Goal: Information Seeking & Learning: Check status

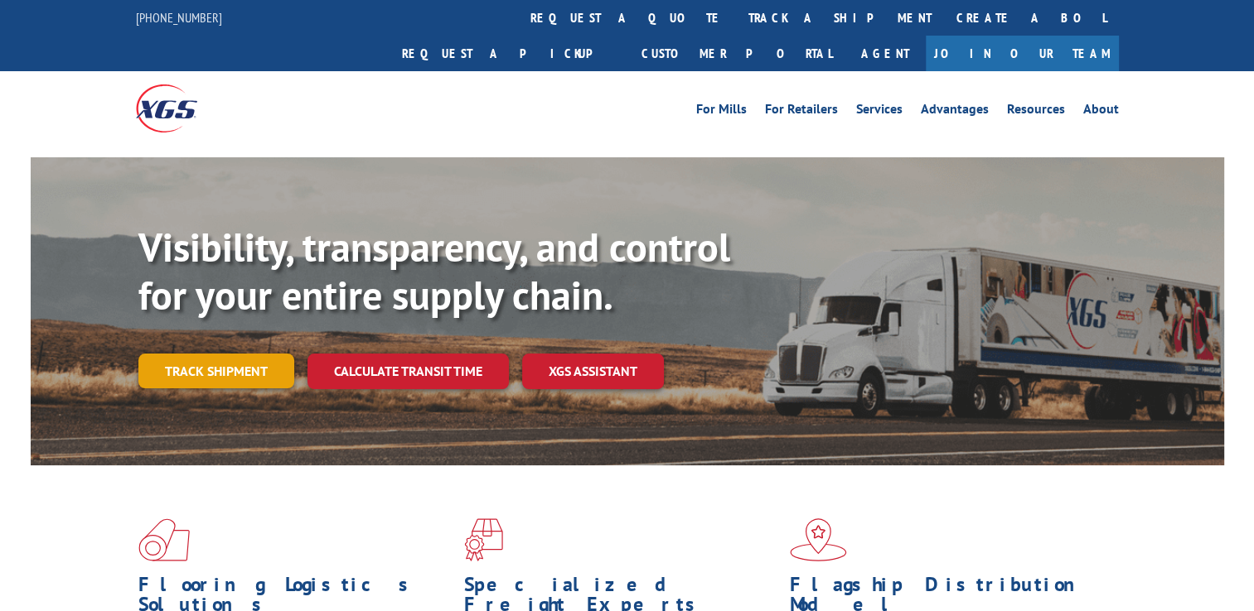
click at [219, 354] on link "Track shipment" at bounding box center [216, 371] width 156 height 35
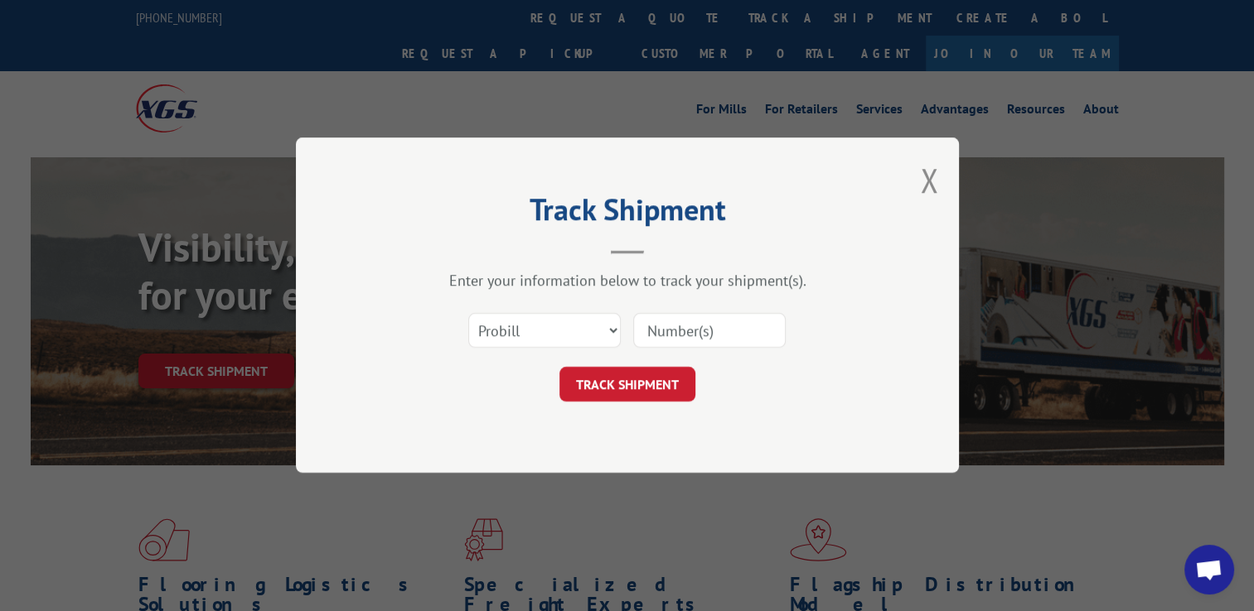
click at [698, 343] on input at bounding box center [709, 331] width 152 height 35
paste input "17590792"
type input "17590792"
click button "TRACK SHIPMENT" at bounding box center [627, 385] width 136 height 35
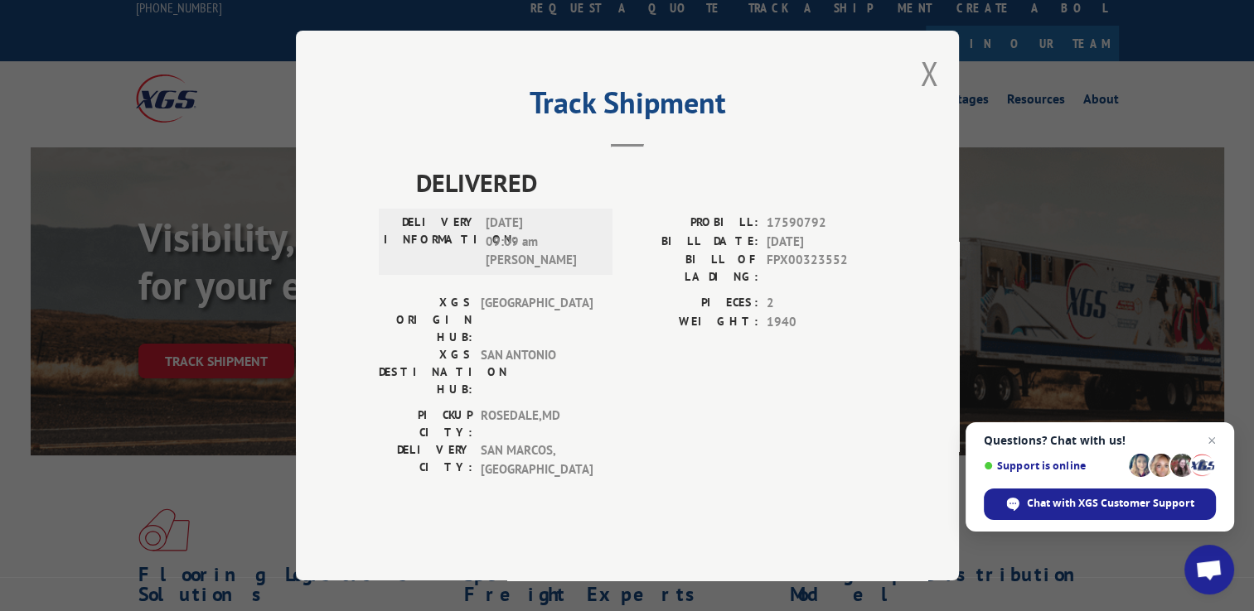
scroll to position [10, 0]
click at [928, 95] on button "Close modal" at bounding box center [929, 73] width 18 height 44
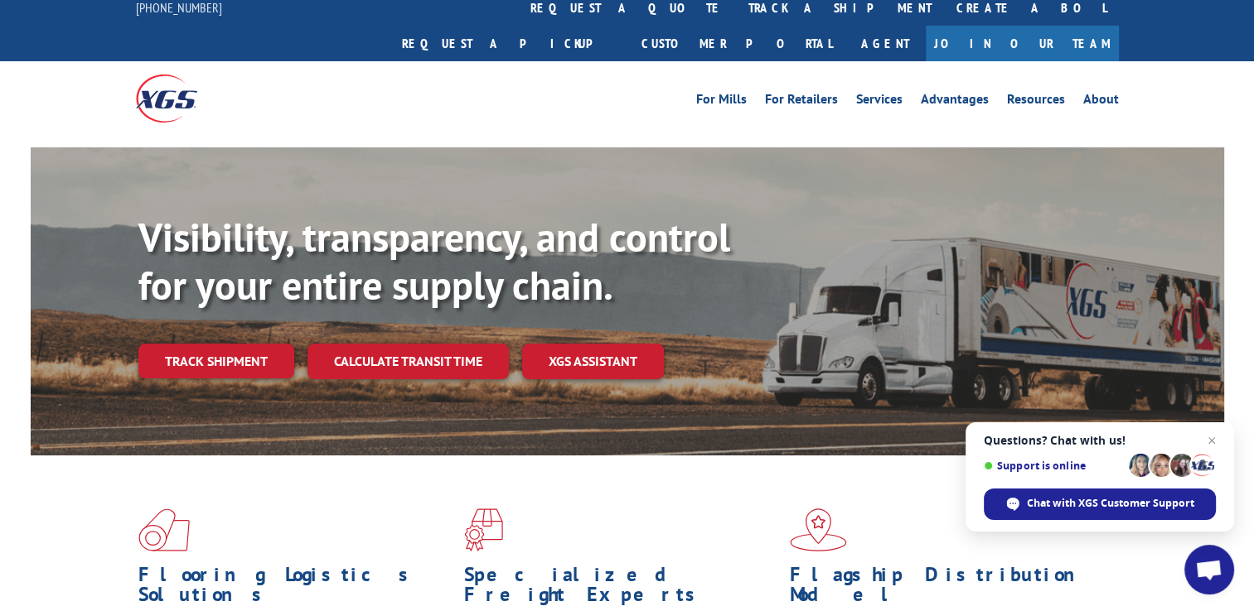
scroll to position [341, 0]
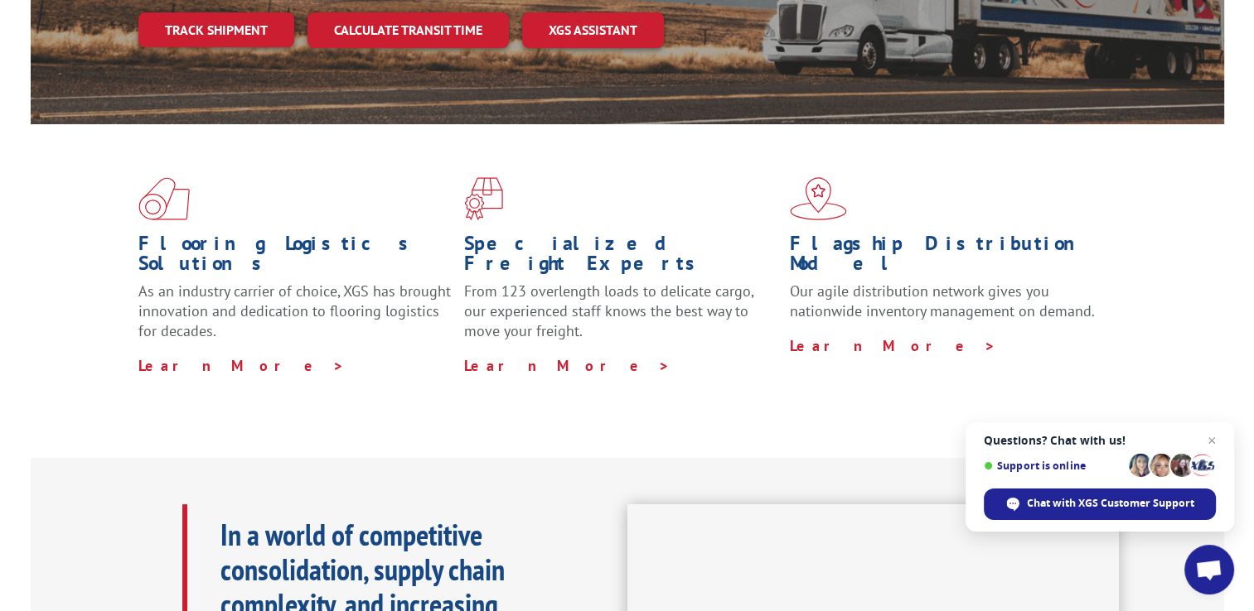
click at [452, 346] on div "Flooring Logistics Solutions As an industry carrier of choice, XGS has brought …" at bounding box center [627, 276] width 1193 height 304
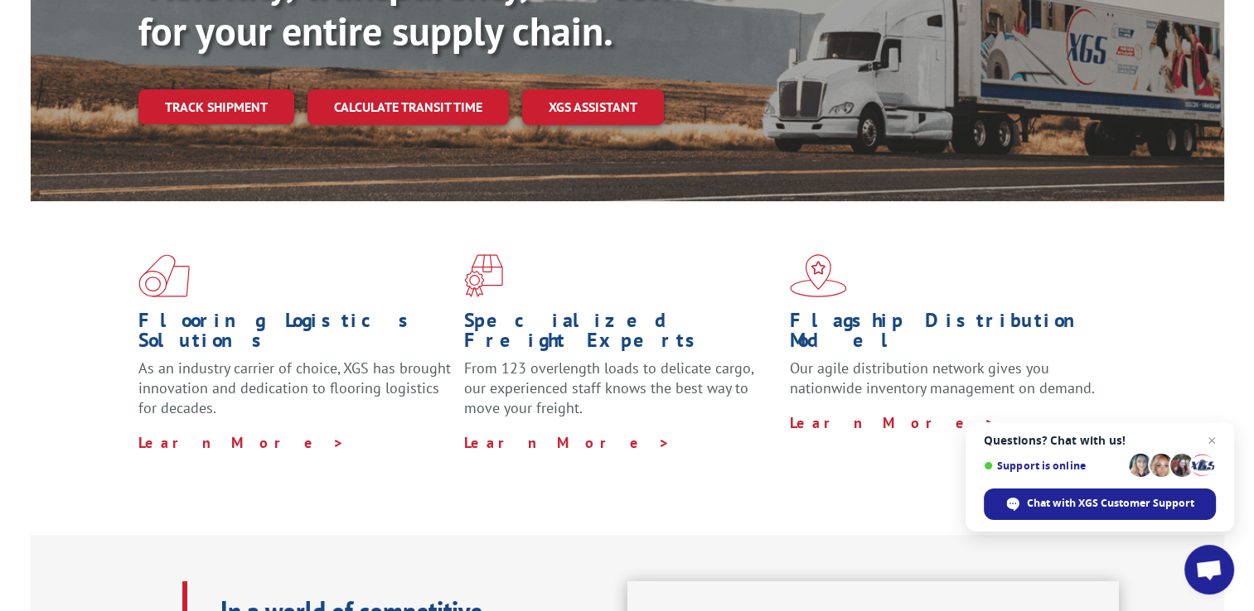
scroll to position [0, 0]
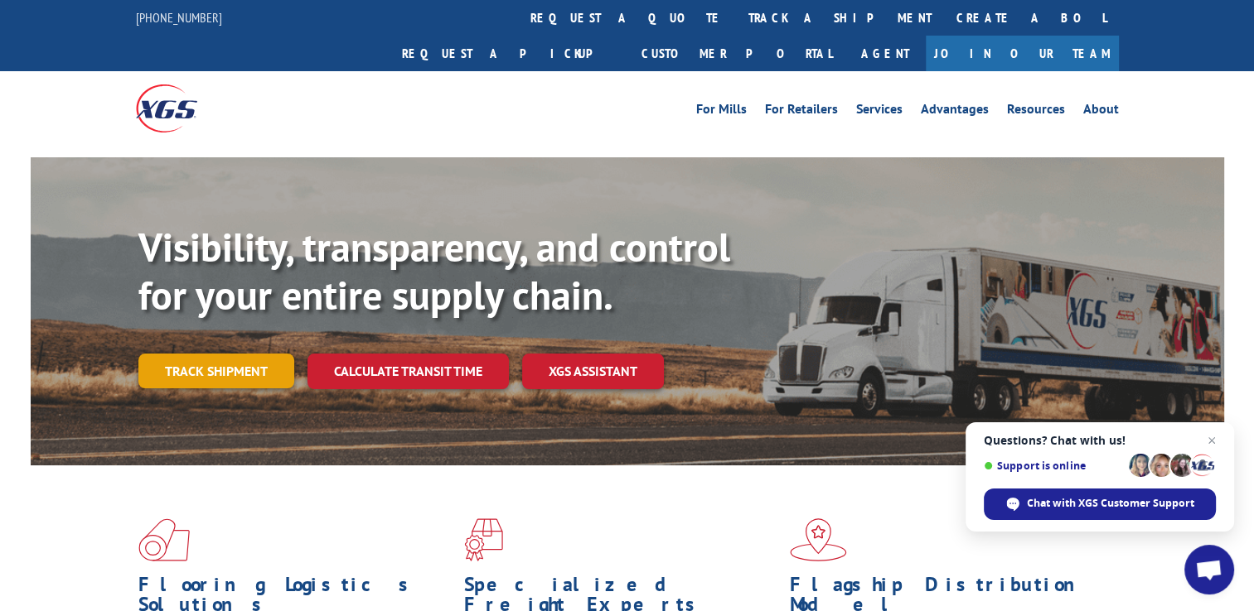
click at [259, 354] on link "Track shipment" at bounding box center [216, 371] width 156 height 35
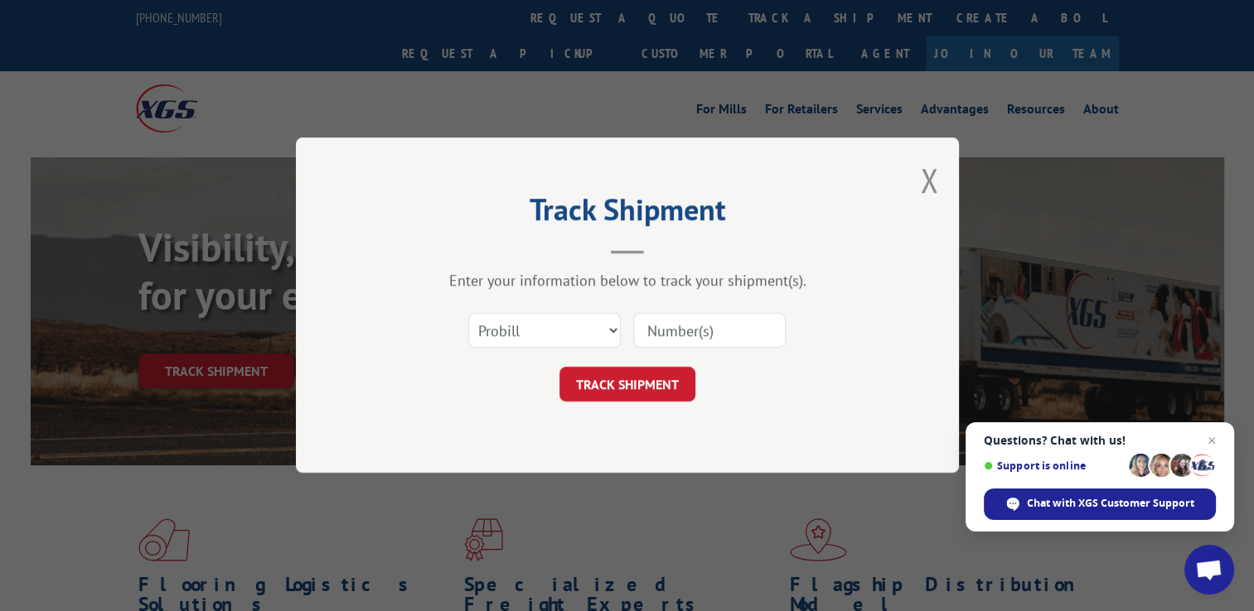
click at [719, 318] on input at bounding box center [709, 331] width 152 height 35
paste input "17590792"
type input "17590792"
click at [643, 379] on button "TRACK SHIPMENT" at bounding box center [627, 385] width 136 height 35
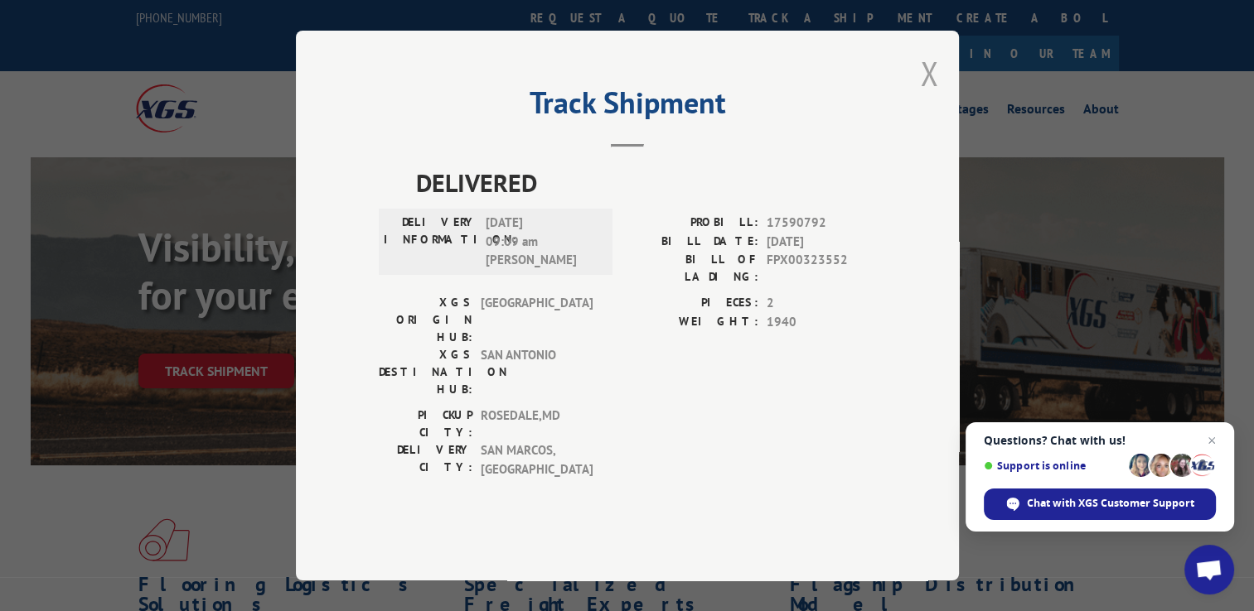
click at [931, 95] on button "Close modal" at bounding box center [929, 73] width 18 height 44
